Goal: Navigation & Orientation: Find specific page/section

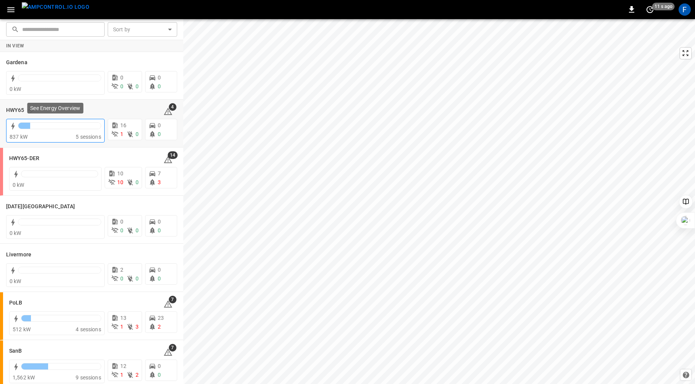
click at [37, 133] on div "837 kW" at bounding box center [43, 137] width 66 height 8
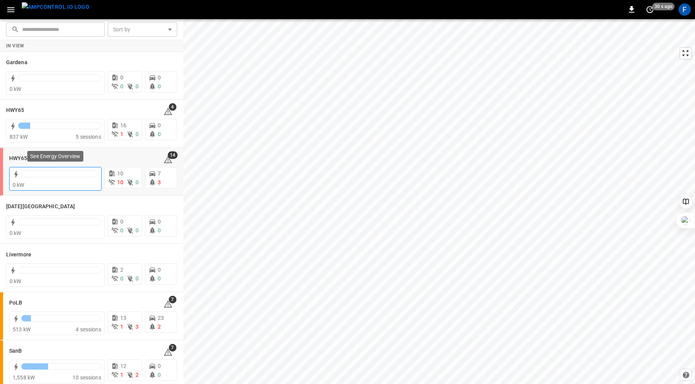
click at [50, 177] on div at bounding box center [59, 175] width 77 height 11
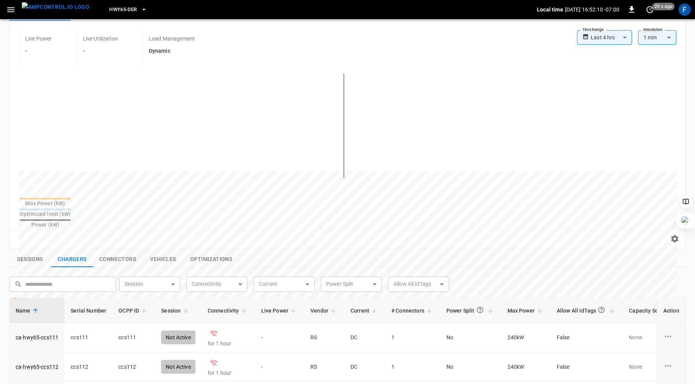
scroll to position [259, 0]
